Goal: Information Seeking & Learning: Find specific fact

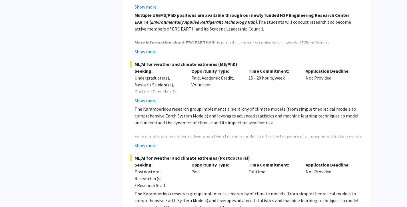
scroll to position [3436, 0]
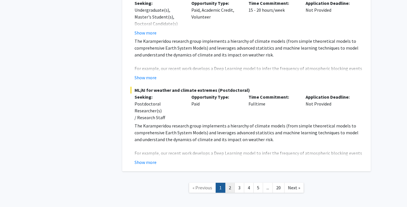
click at [232, 183] on link "2" at bounding box center [230, 188] width 10 height 10
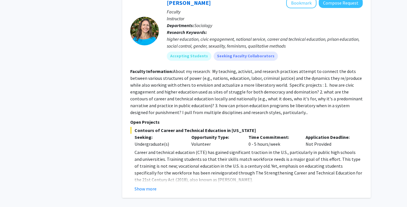
scroll to position [1834, 0]
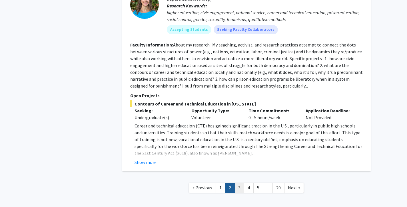
click at [241, 183] on link "3" at bounding box center [239, 188] width 10 height 10
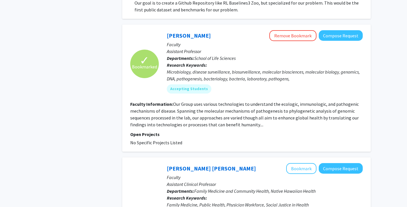
scroll to position [540, 0]
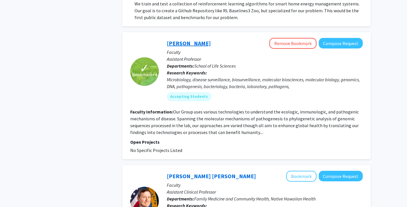
click at [182, 40] on link "[PERSON_NAME]" at bounding box center [189, 43] width 44 height 7
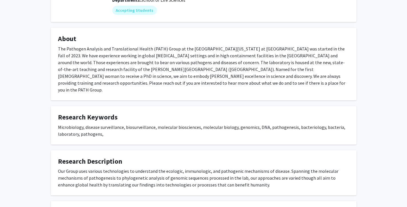
scroll to position [75, 0]
click at [131, 68] on div "The Pathogen Analysis and Translational Health (PATH) Group at the [GEOGRAPHIC_…" at bounding box center [203, 70] width 291 height 48
copy div "IAAB"
click at [73, 70] on div "The Pathogen Analysis and Translational Health (PATH) Group at the [GEOGRAPHIC_…" at bounding box center [203, 70] width 291 height 48
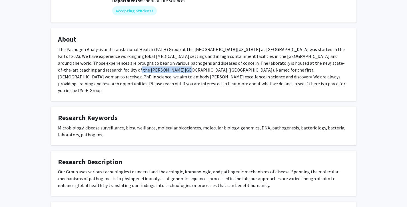
drag, startPoint x: 73, startPoint y: 70, endPoint x: 95, endPoint y: 71, distance: 21.7
click at [95, 71] on div "The Pathogen Analysis and Translational Health (PATH) Group at the [GEOGRAPHIC_…" at bounding box center [203, 70] width 291 height 48
copy div "[PERSON_NAME]"
click at [152, 71] on div "The Pathogen Analysis and Translational Health (PATH) Group at the [GEOGRAPHIC_…" at bounding box center [203, 70] width 291 height 48
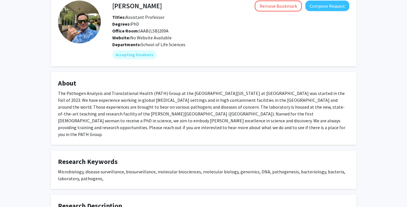
scroll to position [33, 0]
